Goal: Transaction & Acquisition: Book appointment/travel/reservation

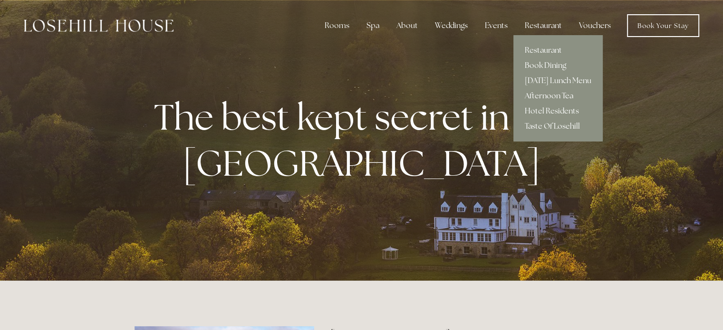
click at [534, 95] on link "Afternoon Tea" at bounding box center [557, 95] width 89 height 15
click at [537, 78] on link "[DATE] Lunch Menu" at bounding box center [557, 80] width 89 height 15
click at [541, 50] on link "Restaurant" at bounding box center [557, 50] width 89 height 15
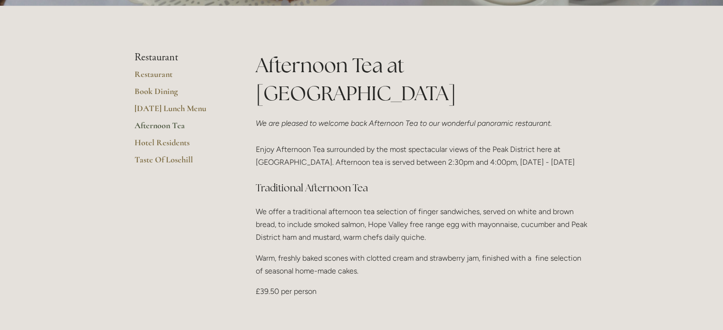
scroll to position [190, 0]
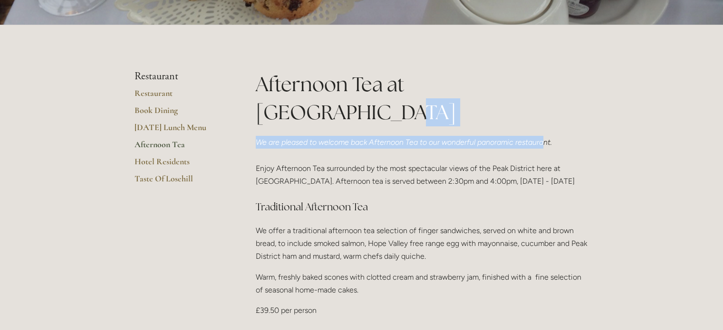
drag, startPoint x: 0, startPoint y: 0, endPoint x: 544, endPoint y: 110, distance: 554.6
click at [544, 110] on div "Afternoon Tea at Losehill House We are pleased to welcome back Afternoon Tea to…" at bounding box center [422, 307] width 333 height 474
click at [151, 110] on link "Book Dining" at bounding box center [179, 113] width 91 height 17
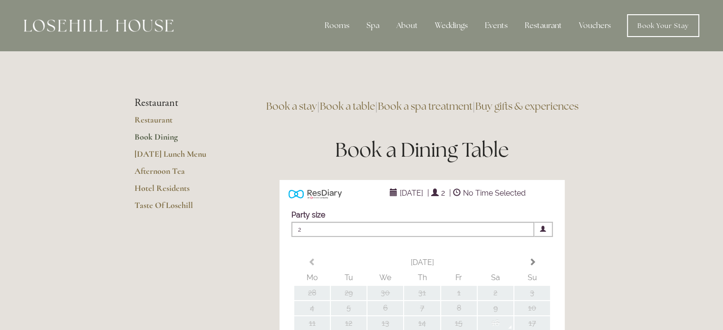
type input "Any Area"
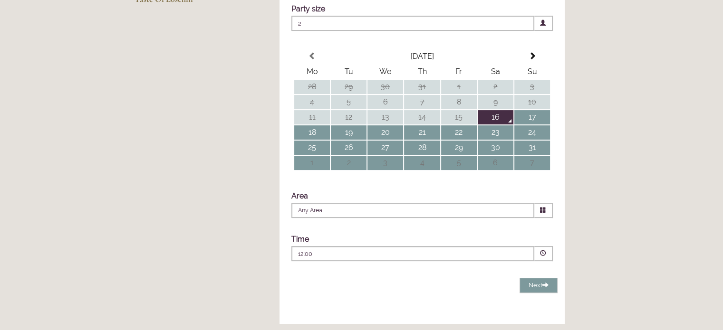
scroll to position [209, 0]
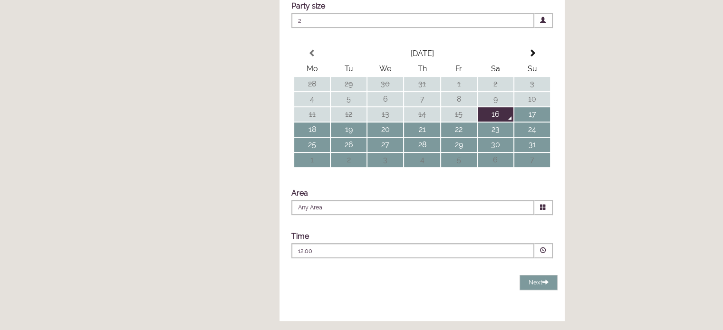
click at [542, 254] on span at bounding box center [543, 251] width 6 height 6
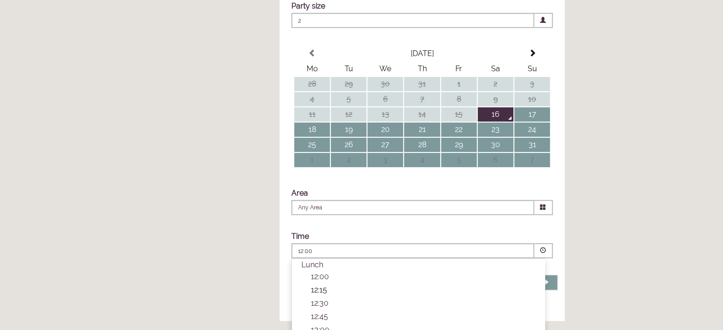
click at [320, 295] on p "12:15" at bounding box center [423, 290] width 224 height 9
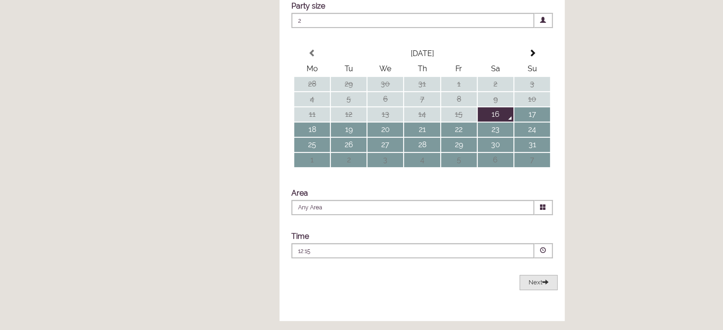
click at [532, 291] on button "Next Loading..." at bounding box center [538, 283] width 38 height 16
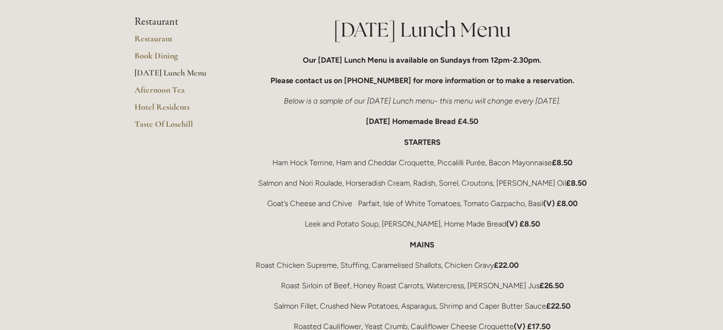
scroll to position [171, 0]
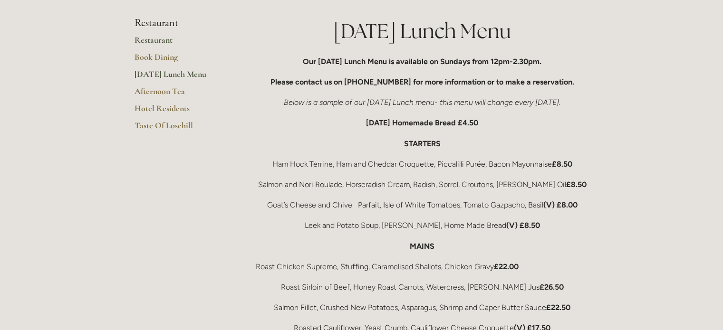
click at [149, 42] on link "Restaurant" at bounding box center [179, 43] width 91 height 17
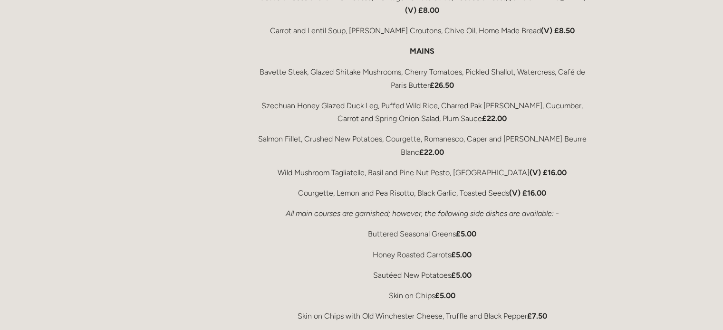
scroll to position [1713, 0]
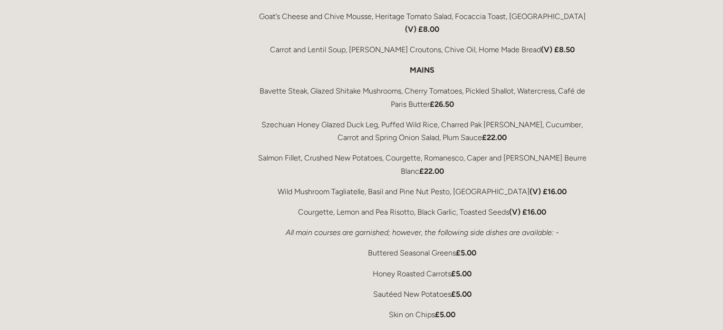
click at [670, 120] on div "Rooms Rooms Your Stay Book a stay Offers Spa" at bounding box center [361, 82] width 723 height 3590
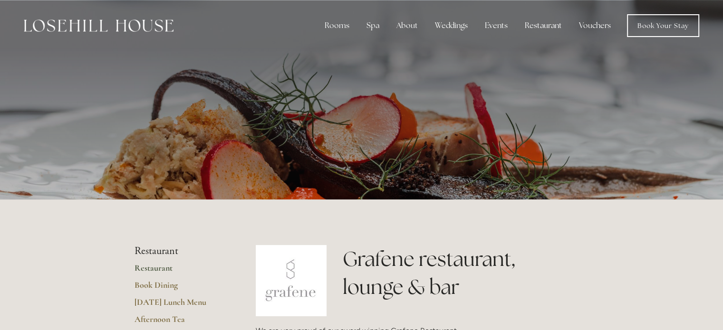
scroll to position [0, 0]
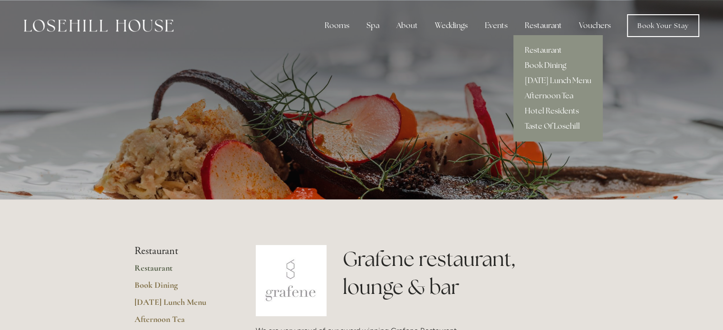
click at [545, 61] on link "Book Dining" at bounding box center [557, 65] width 89 height 15
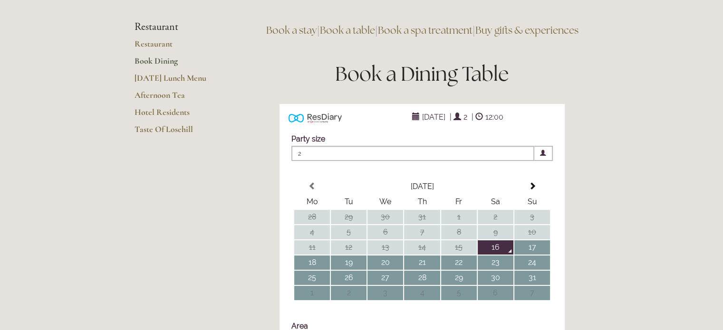
scroll to position [95, 0]
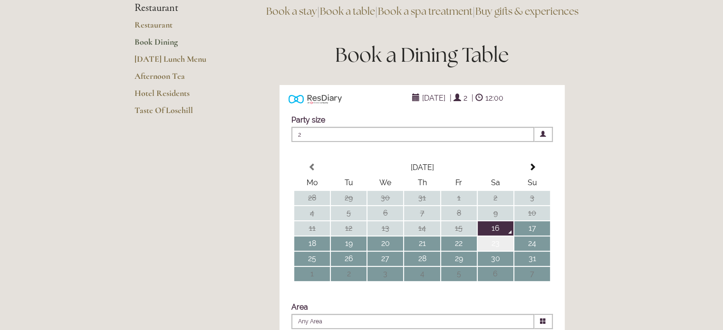
click at [502, 251] on td "23" at bounding box center [496, 244] width 36 height 14
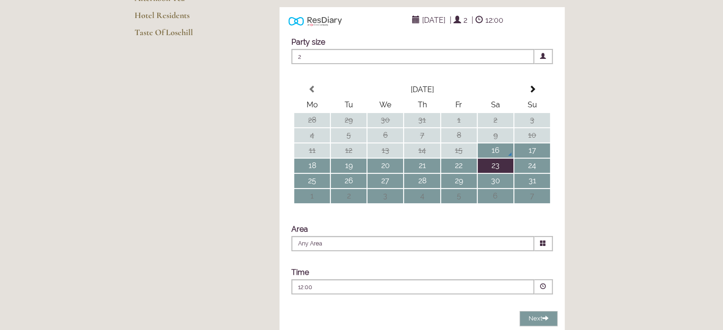
scroll to position [171, 0]
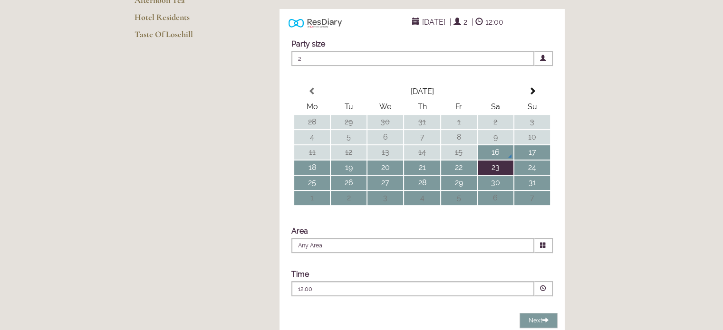
click at [542, 61] on span at bounding box center [543, 58] width 6 height 6
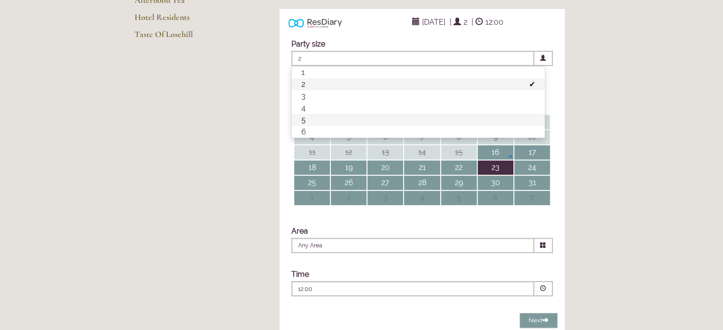
click at [313, 126] on li "5" at bounding box center [418, 120] width 253 height 12
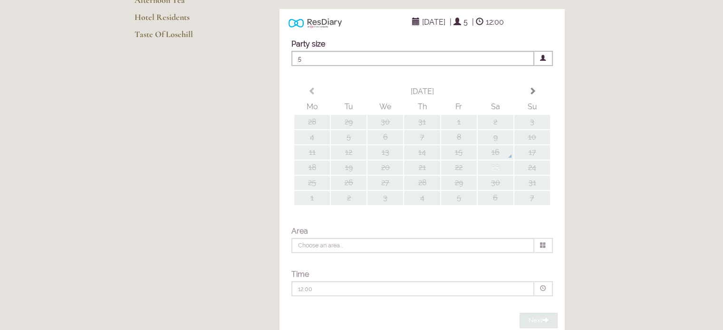
type input "Any Area"
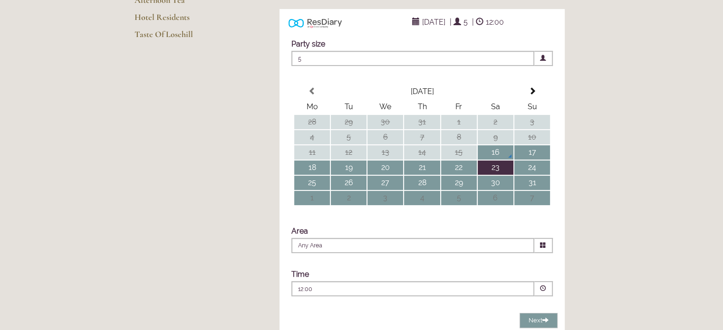
click at [538, 297] on span at bounding box center [543, 288] width 19 height 15
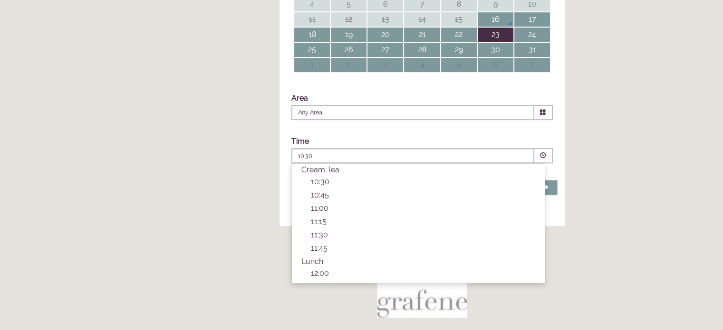
scroll to position [104, 0]
click at [320, 214] on p "13:00" at bounding box center [423, 209] width 224 height 9
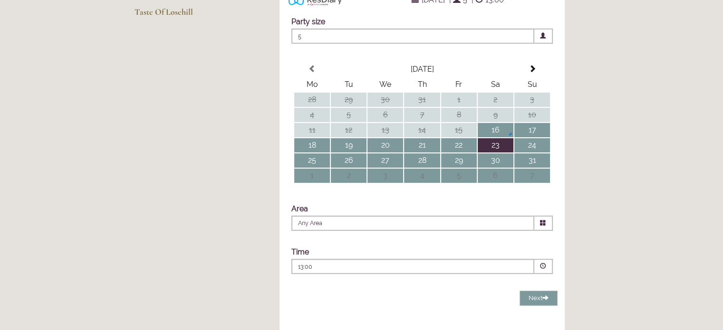
scroll to position [190, 0]
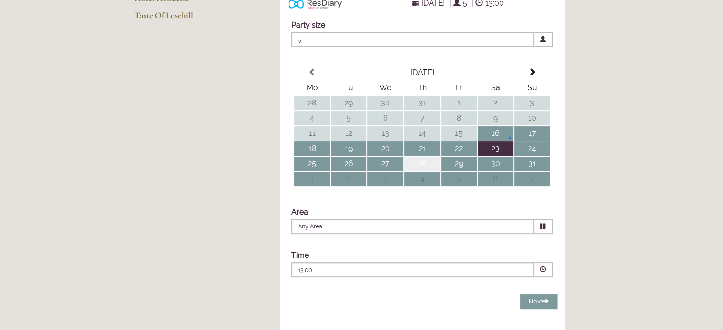
click at [414, 171] on td "28" at bounding box center [422, 164] width 36 height 14
click at [542, 273] on span at bounding box center [543, 270] width 6 height 6
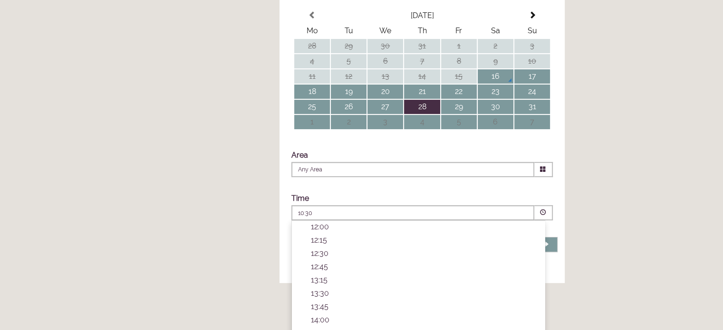
scroll to position [266, 0]
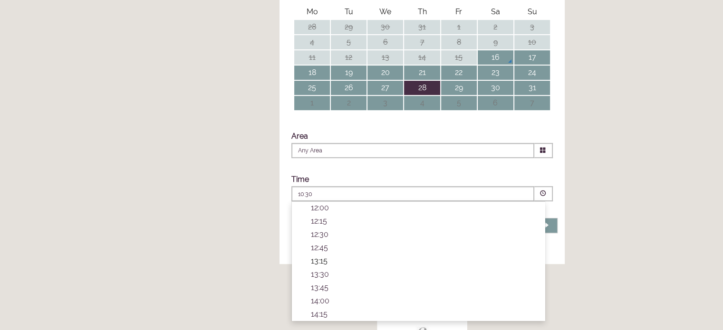
click at [316, 266] on p "13:15" at bounding box center [423, 261] width 224 height 9
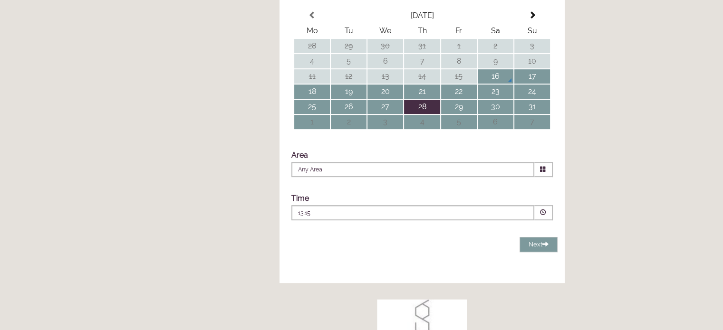
scroll to position [228, 0]
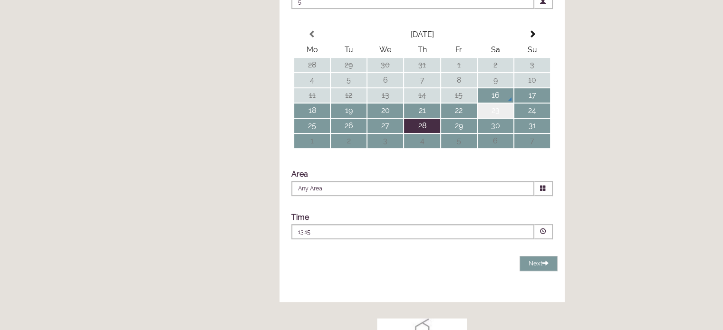
click at [494, 118] on td "23" at bounding box center [496, 111] width 36 height 14
click at [540, 235] on span at bounding box center [543, 232] width 6 height 6
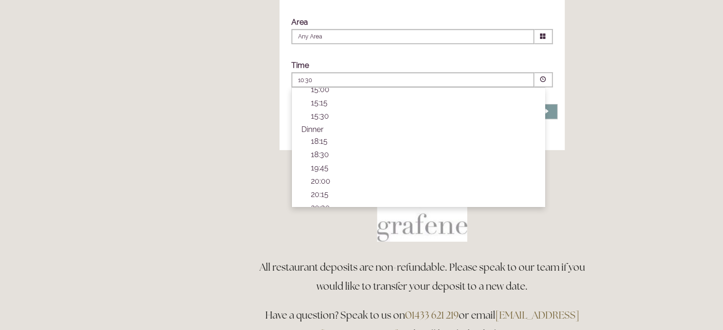
scroll to position [239, 0]
click at [316, 137] on p "18:15" at bounding box center [423, 132] width 224 height 9
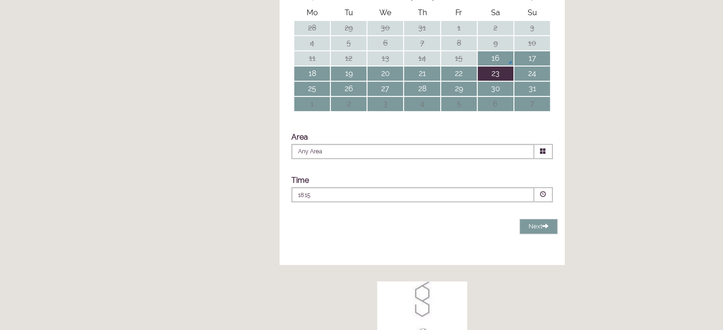
scroll to position [190, 0]
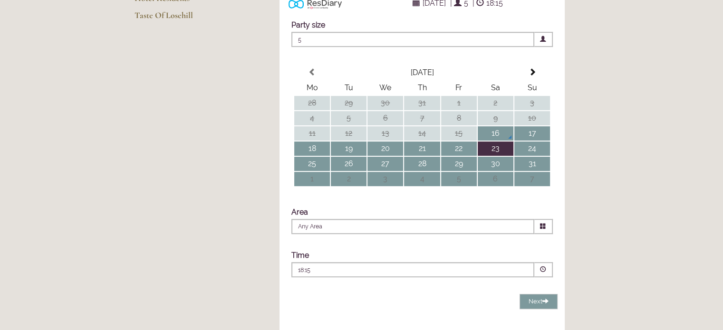
click at [540, 273] on span at bounding box center [543, 270] width 6 height 6
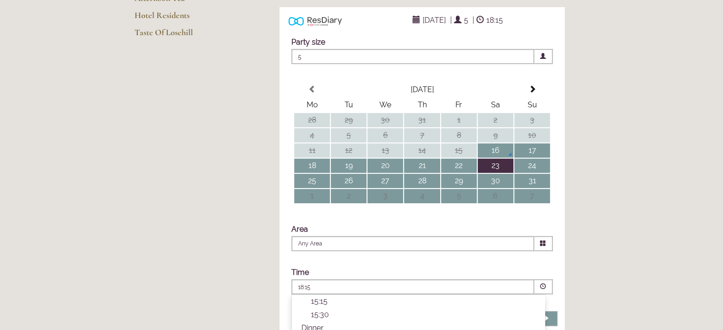
scroll to position [171, 0]
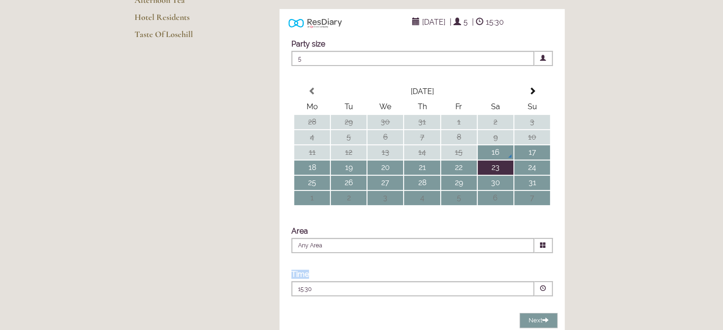
drag, startPoint x: 507, startPoint y: 281, endPoint x: 488, endPoint y: 282, distance: 19.1
click at [542, 292] on span at bounding box center [543, 289] width 6 height 6
click at [320, 311] on p "11:15" at bounding box center [423, 306] width 224 height 9
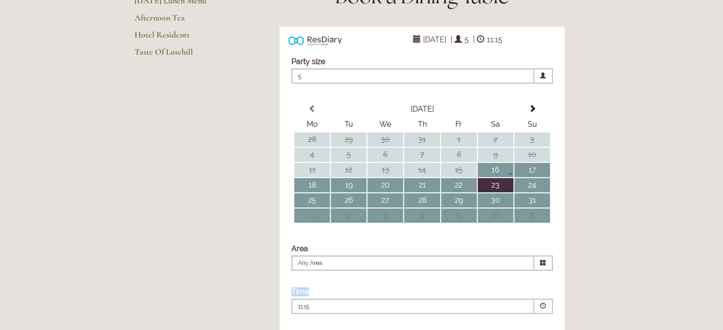
scroll to position [152, 0]
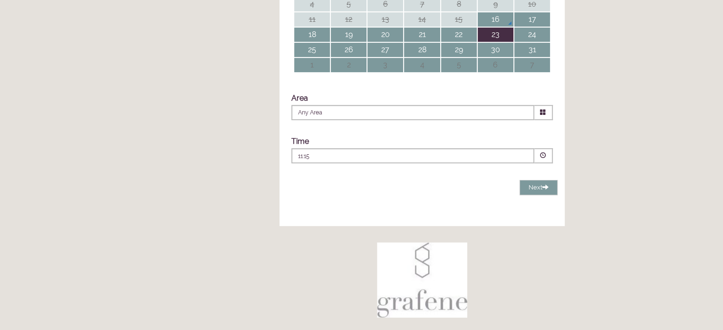
click at [542, 159] on span at bounding box center [543, 156] width 6 height 6
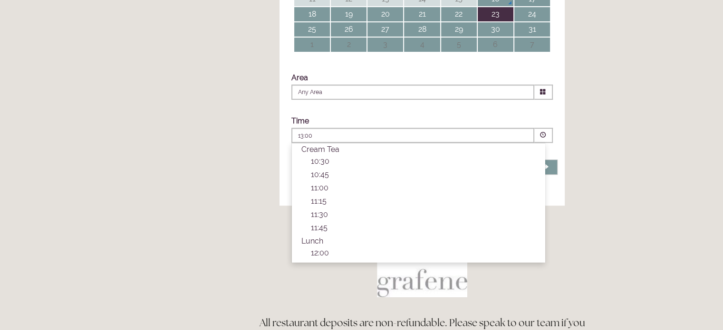
scroll to position [323, 0]
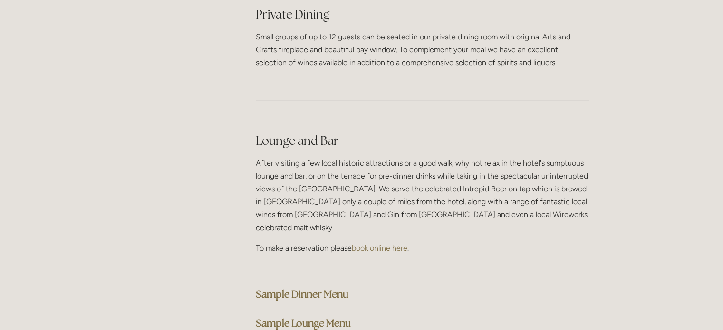
scroll to position [2300, 0]
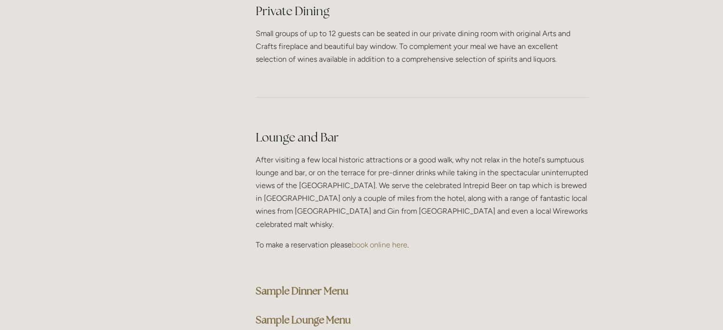
click at [332, 314] on strong "Sample Lounge Menu" at bounding box center [303, 320] width 95 height 13
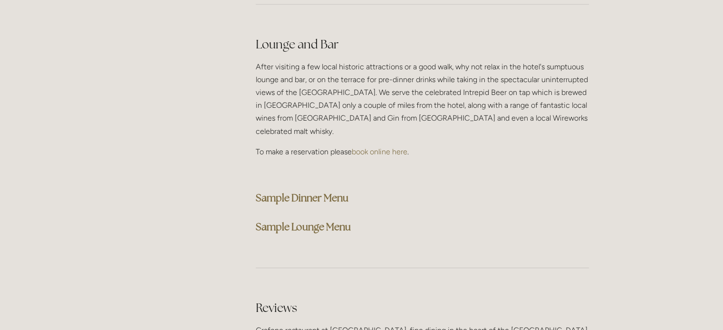
scroll to position [2395, 0]
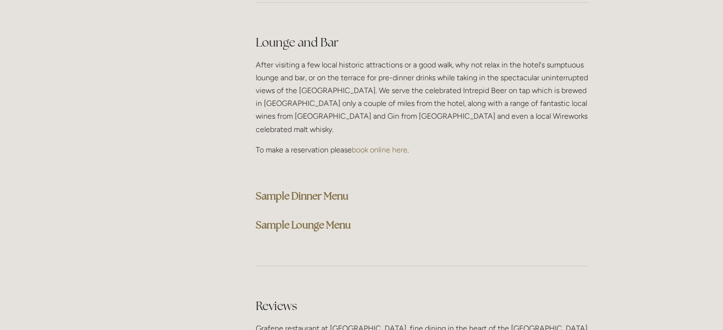
click at [336, 219] on strong "Sample Lounge Menu" at bounding box center [303, 225] width 95 height 13
